Goal: Navigation & Orientation: Find specific page/section

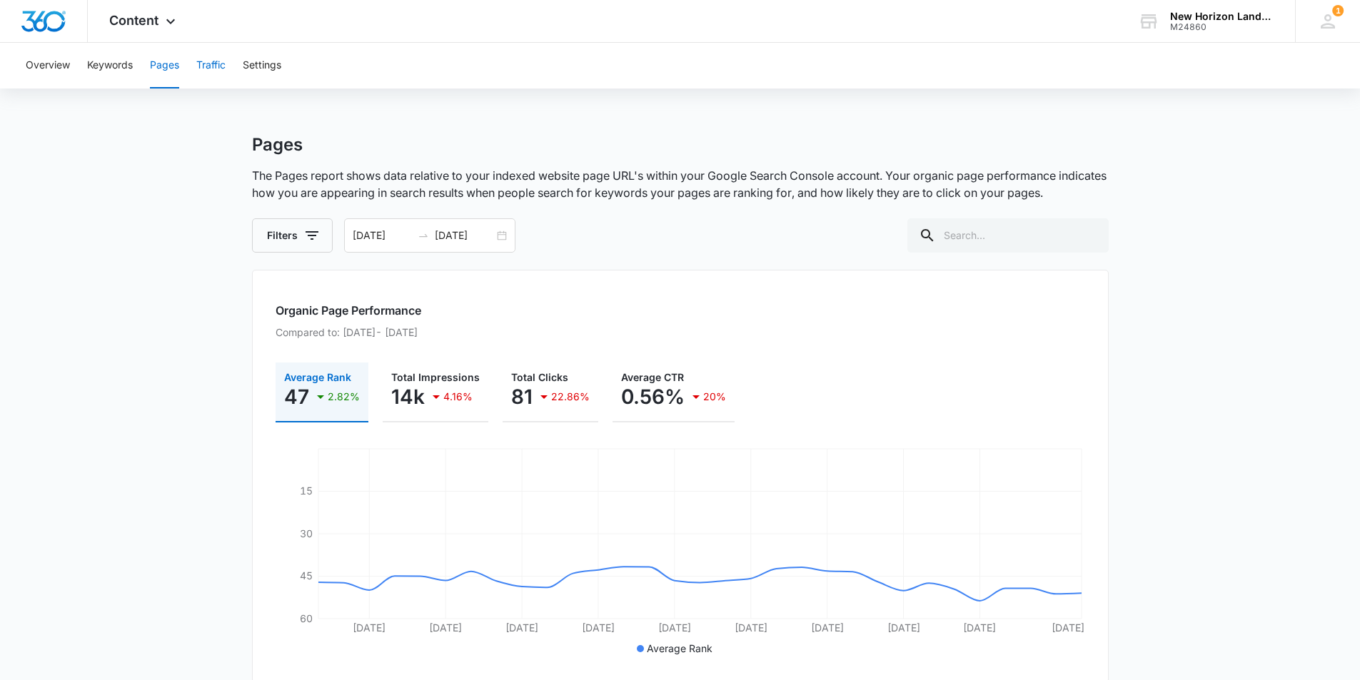
click at [198, 65] on button "Traffic" at bounding box center [210, 66] width 29 height 46
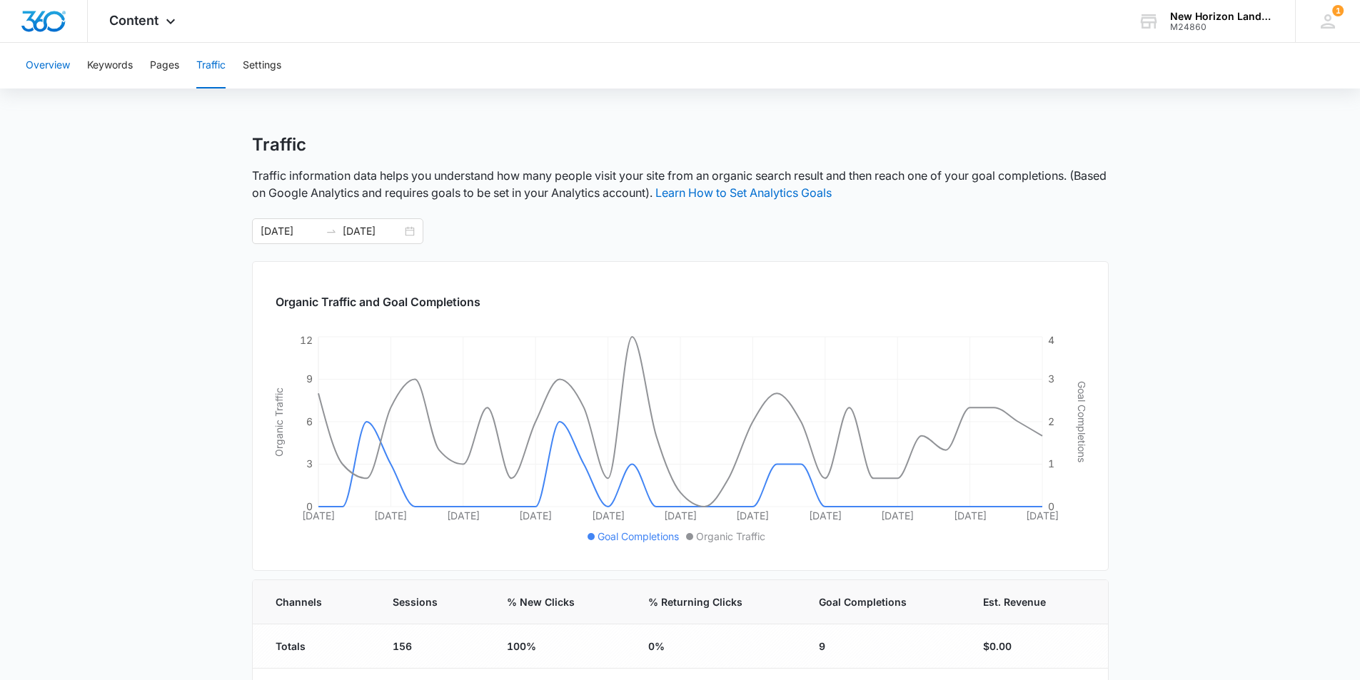
click at [69, 58] on button "Overview" at bounding box center [48, 66] width 44 height 46
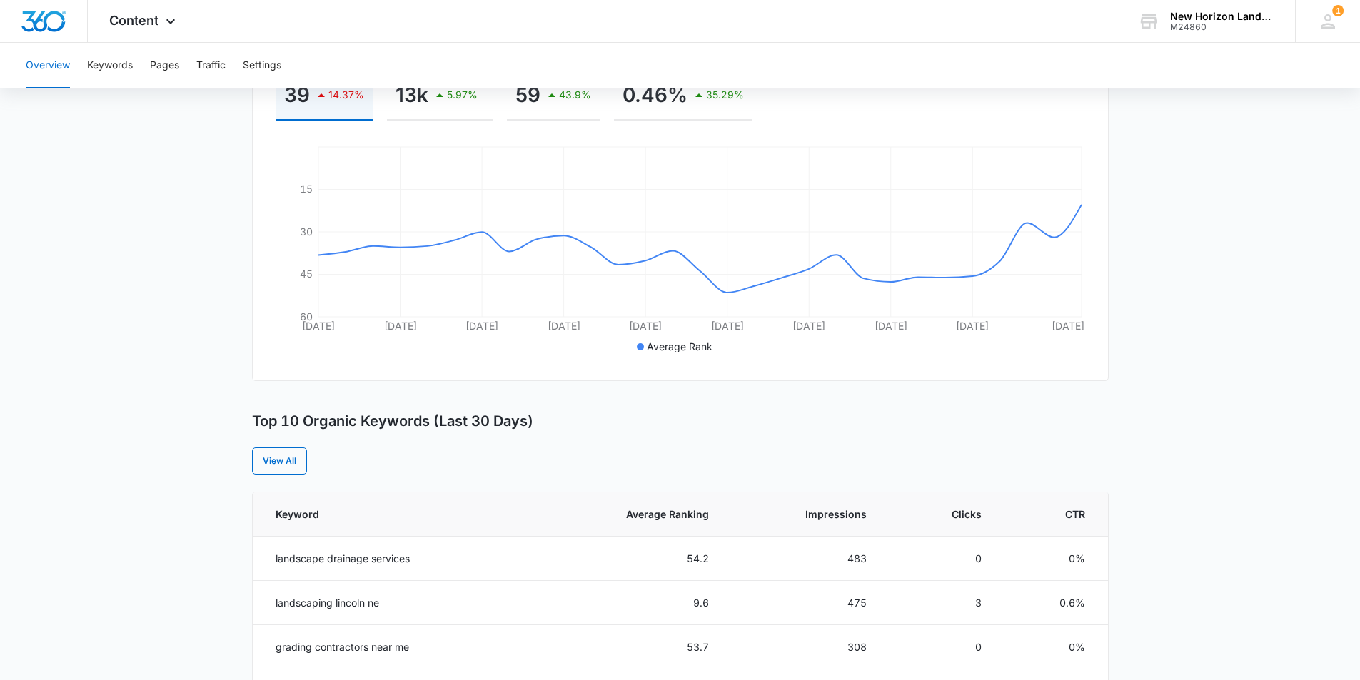
scroll to position [171, 0]
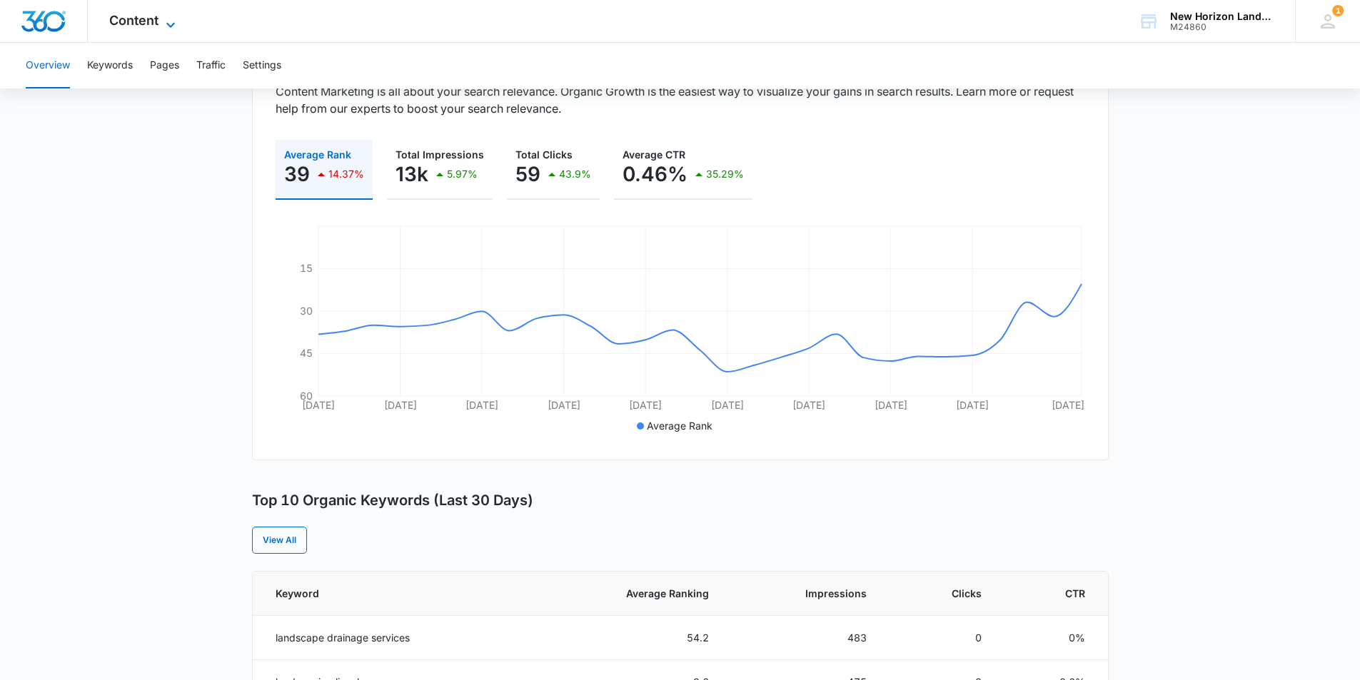
click at [126, 22] on span "Content" at bounding box center [133, 20] width 49 height 15
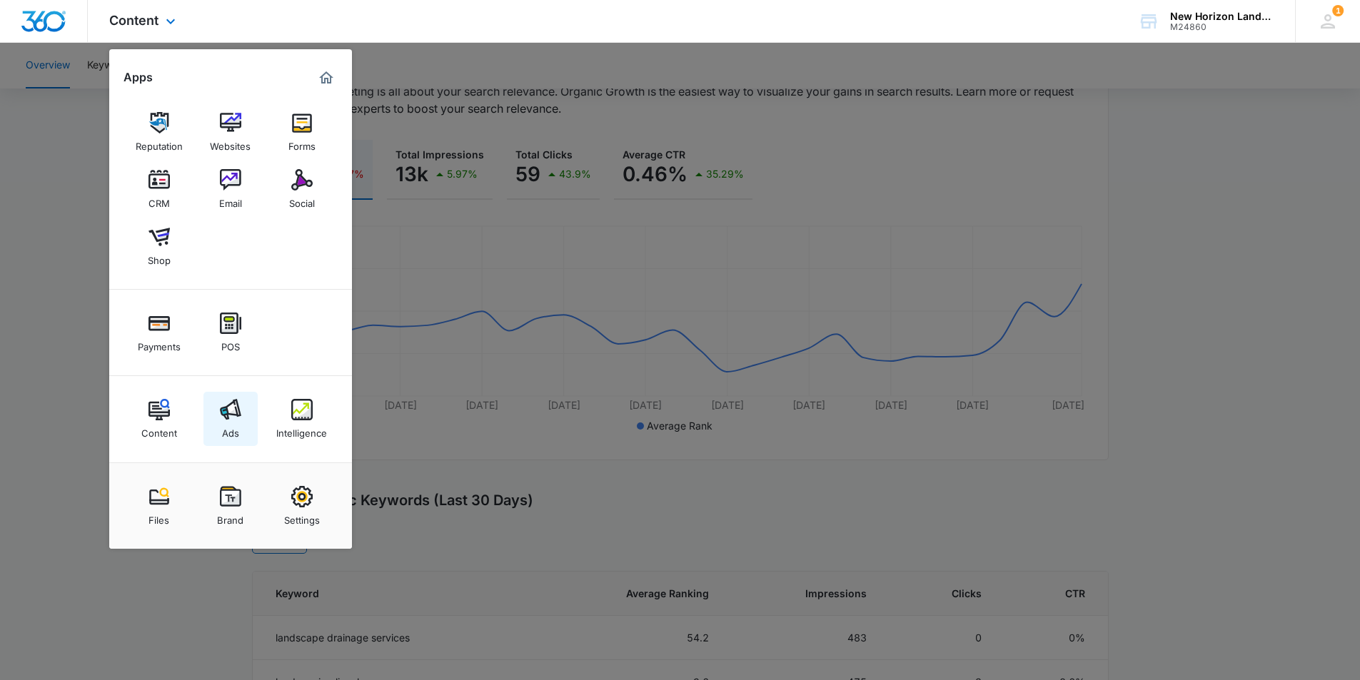
click at [235, 417] on img at bounding box center [230, 409] width 21 height 21
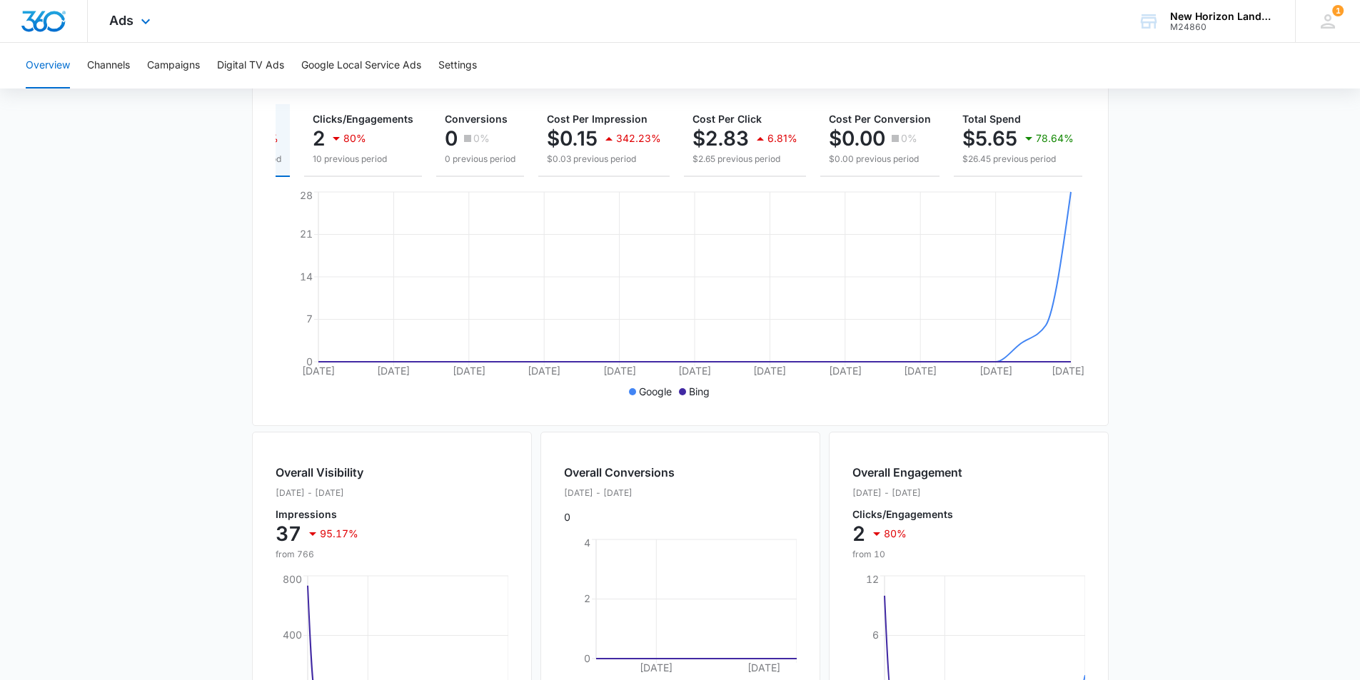
scroll to position [490, 0]
